Goal: Information Seeking & Learning: Learn about a topic

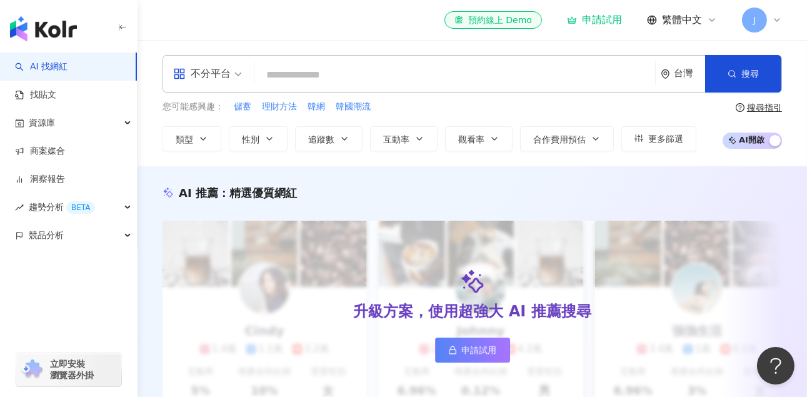
click at [280, 78] on input "search" at bounding box center [455, 75] width 391 height 24
type input "*********"
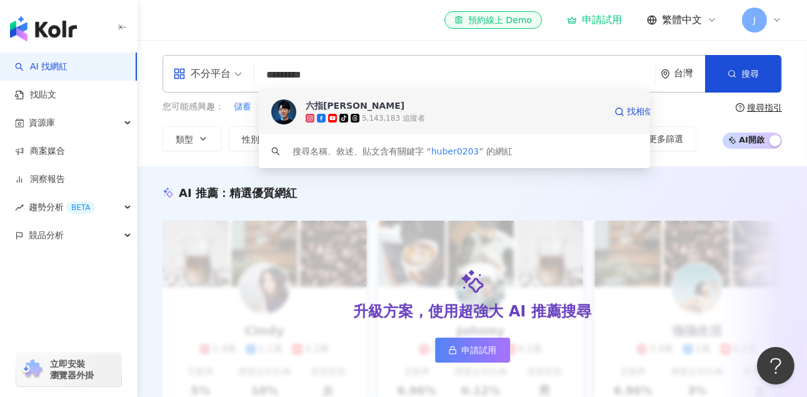
click at [333, 106] on div "六指[PERSON_NAME]" at bounding box center [355, 105] width 99 height 13
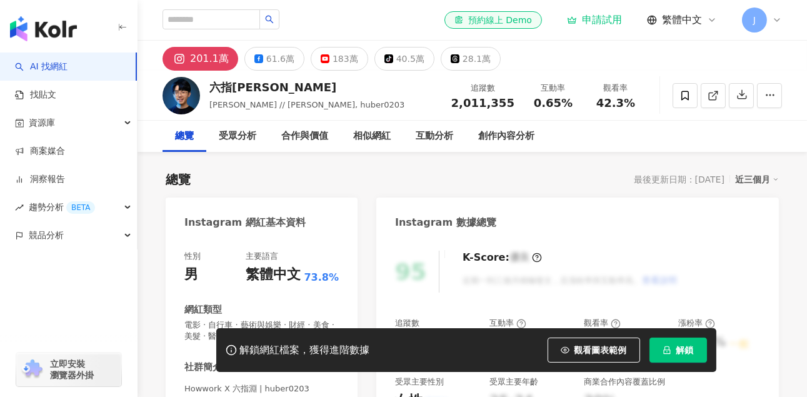
scroll to position [139, 0]
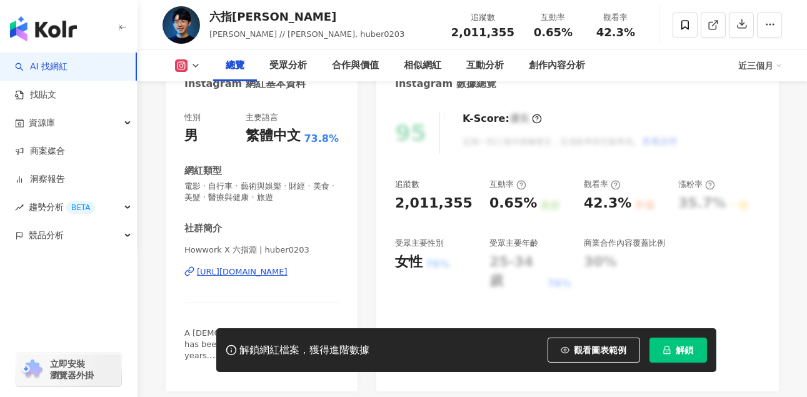
drag, startPoint x: 228, startPoint y: 185, endPoint x: 316, endPoint y: 216, distance: 93.9
click at [318, 204] on div "性別 男 主要語言 繁體中文 73.8% 網紅類型 電影 · 自行車 · 藝術與娛樂 · 財經 · 美食 · 美髮 · 醫療與健康 · 旅遊 社群簡介 How…" at bounding box center [261, 242] width 154 height 261
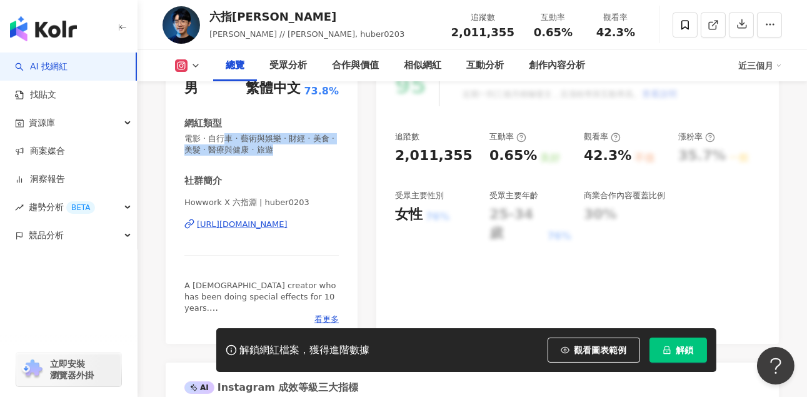
scroll to position [208, 0]
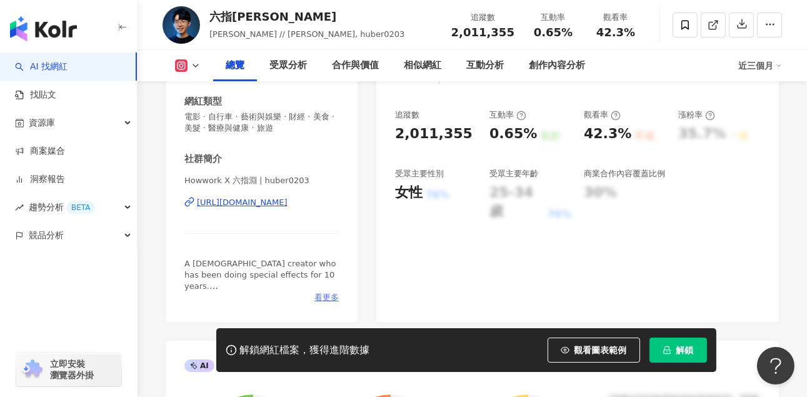
click at [325, 295] on span "看更多" at bounding box center [327, 297] width 24 height 11
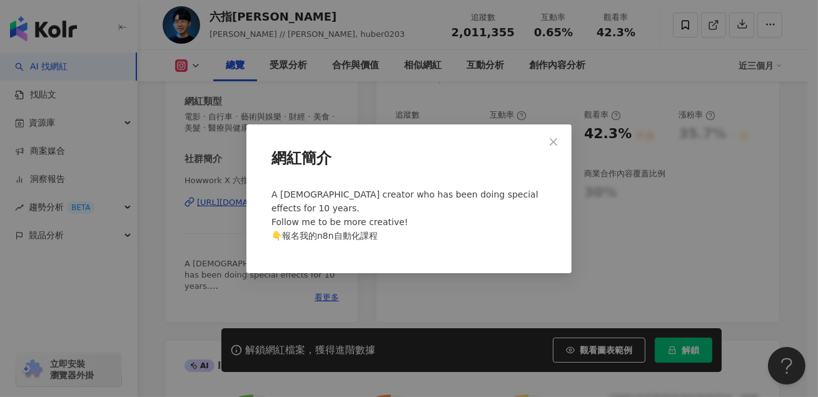
click at [143, 242] on div "網紅簡介 A Taiwanese creator who has been doing special effects for 10 years. Follo…" at bounding box center [409, 198] width 818 height 397
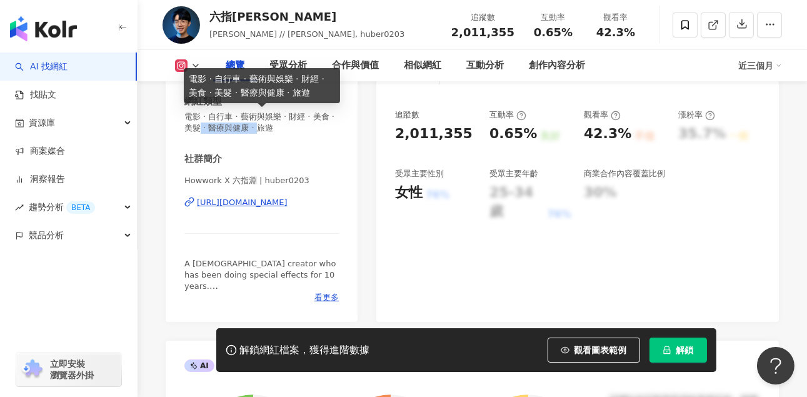
drag, startPoint x: 216, startPoint y: 127, endPoint x: 288, endPoint y: 136, distance: 71.9
click at [288, 136] on div "性別 男 主要語言 繁體中文 73.8% 網紅類型 電影 · 自行車 · 藝術與娛樂 · 財經 · 美食 · 美髮 · 醫療與健康 · 旅遊 社群簡介 How…" at bounding box center [261, 173] width 154 height 261
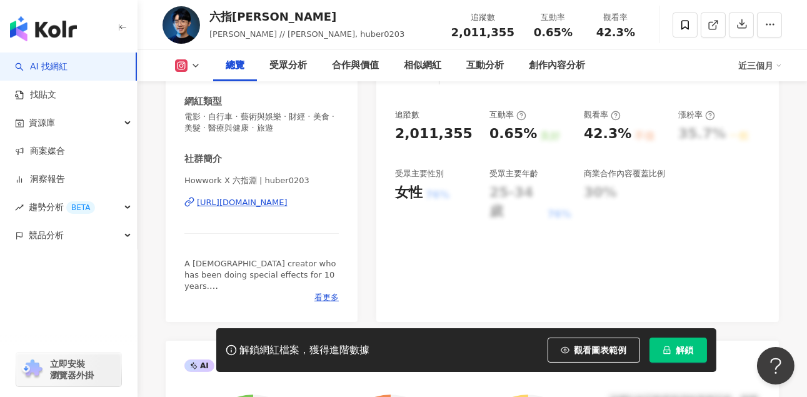
click at [311, 140] on div "性別 男 主要語言 繁體中文 73.8% 網紅類型 電影 · 自行車 · 藝術與娛樂 · 財經 · 美食 · 美髮 · 醫療與健康 · 旅遊 社群簡介 How…" at bounding box center [261, 173] width 154 height 261
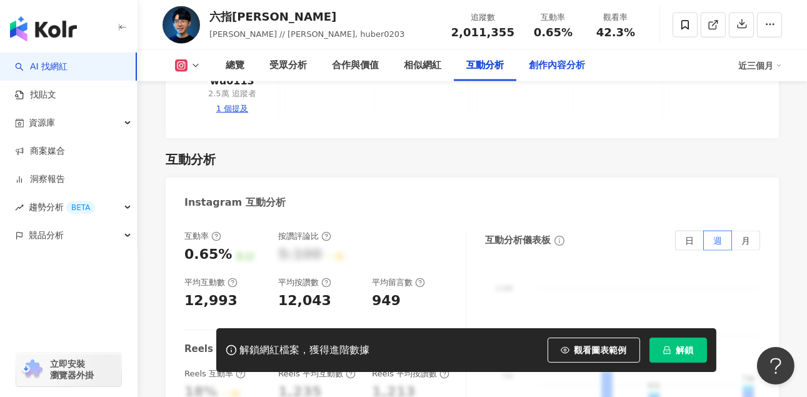
click at [580, 68] on div "創作內容分析" at bounding box center [557, 65] width 56 height 15
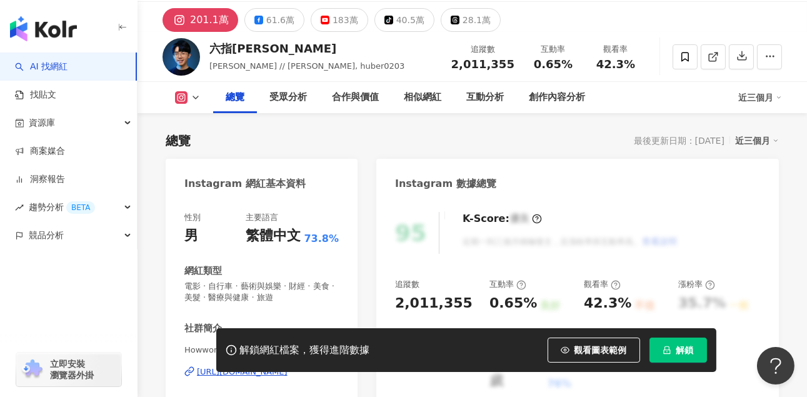
scroll to position [208, 0]
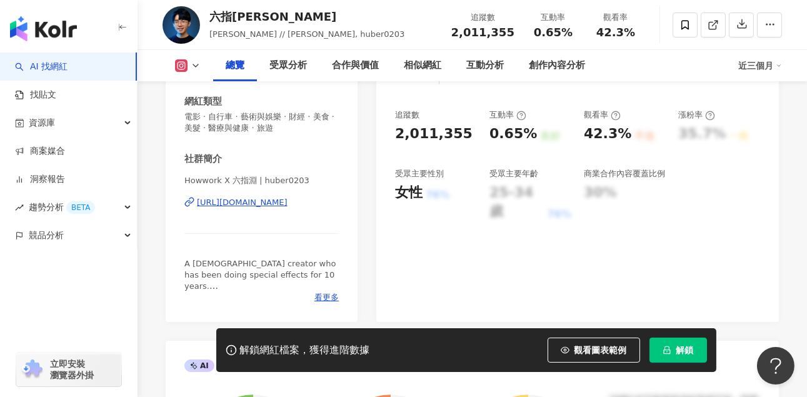
click at [280, 201] on div "https://www.instagram.com/huber0203/" at bounding box center [242, 202] width 91 height 11
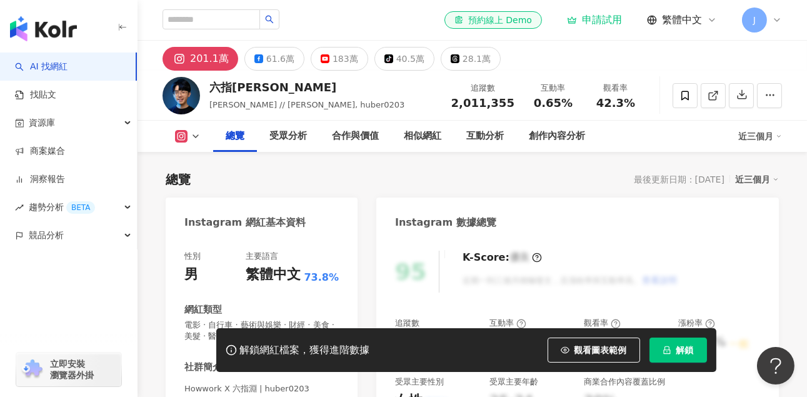
scroll to position [0, 0]
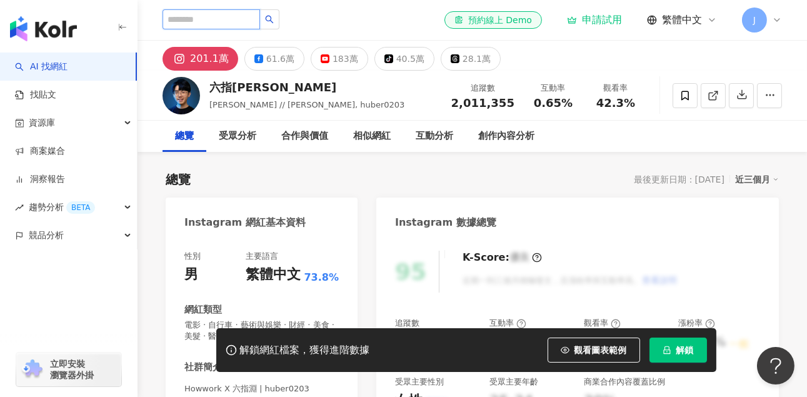
click at [233, 19] on input "search" at bounding box center [212, 19] width 98 height 20
paste input "**********"
type input "**********"
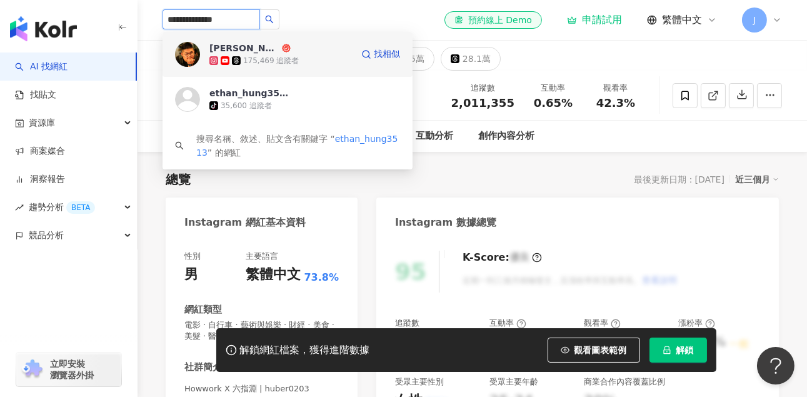
click at [251, 61] on div "175,469 追蹤者" at bounding box center [271, 61] width 56 height 11
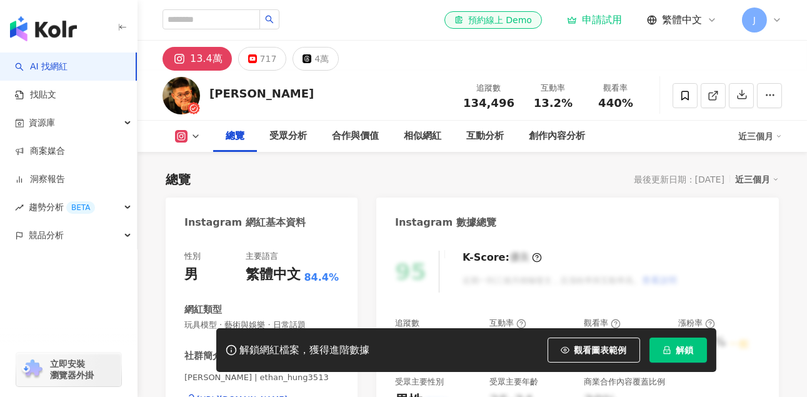
scroll to position [69, 0]
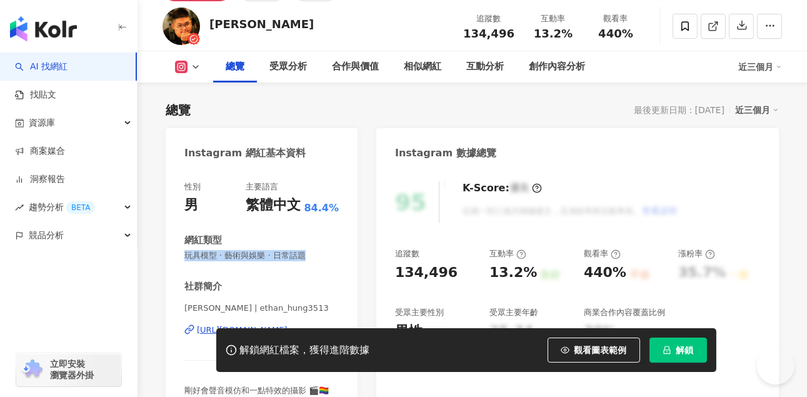
drag, startPoint x: 316, startPoint y: 255, endPoint x: 180, endPoint y: 257, distance: 135.7
click at [180, 257] on div "性別 男 主要語言 繁體中文 84.4% 網紅類型 玩具模型 · 藝術與娛樂 · 日常話題 社群簡介 洪維尼 | ethan_hung3513 https:/…" at bounding box center [262, 309] width 192 height 281
